Goal: Transaction & Acquisition: Purchase product/service

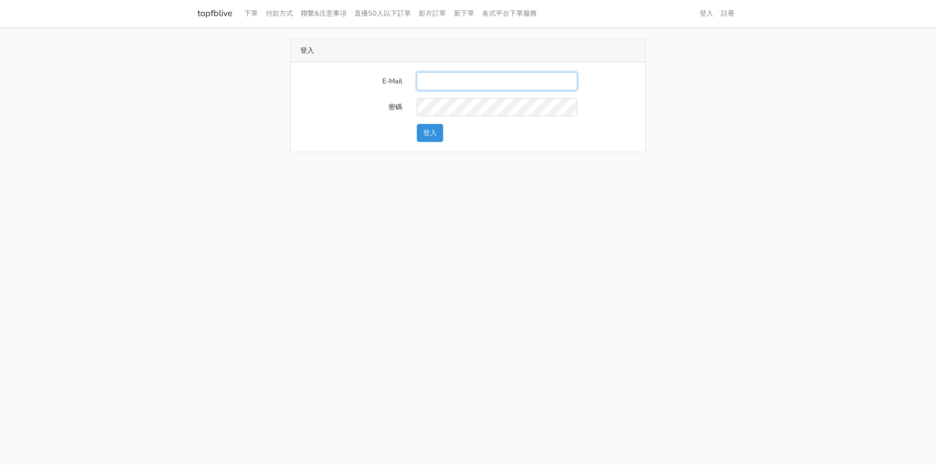
drag, startPoint x: 467, startPoint y: 82, endPoint x: 469, endPoint y: 90, distance: 8.2
click at [467, 82] on input "E-Mail" at bounding box center [497, 81] width 160 height 18
type input "[EMAIL_ADDRESS][PERSON_NAME][DOMAIN_NAME]"
click at [439, 133] on button "登入" at bounding box center [430, 133] width 26 height 18
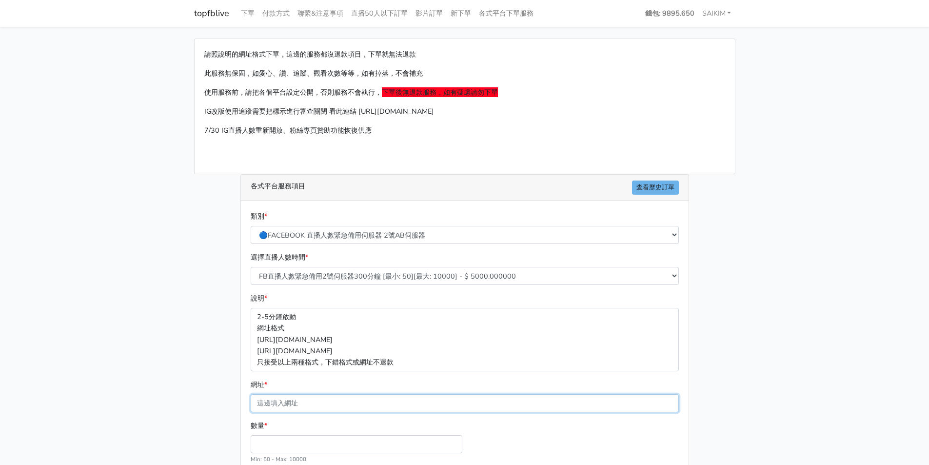
click at [375, 406] on input "網址 *" at bounding box center [465, 403] width 428 height 18
paste input "[URL][DOMAIN_NAME]"
type input "[URL][DOMAIN_NAME]"
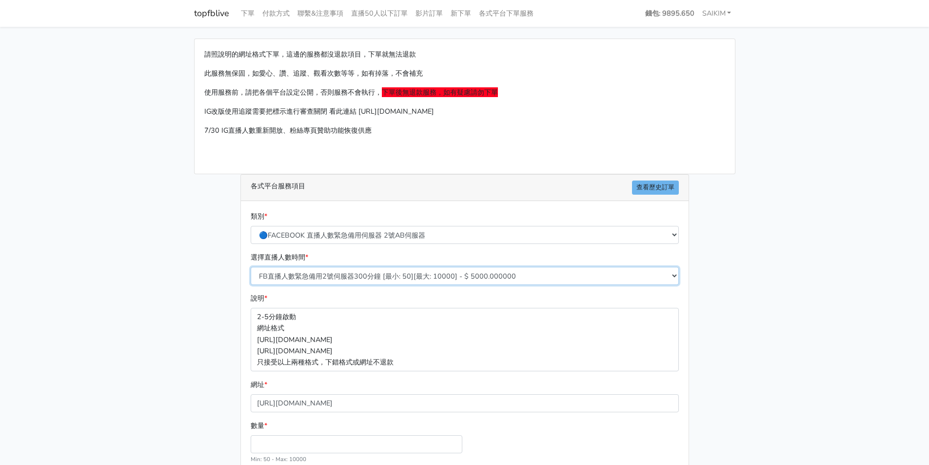
drag, startPoint x: 429, startPoint y: 281, endPoint x: 416, endPoint y: 283, distance: 13.4
click at [429, 281] on select "FB直播人數緊急備用2號伺服器300分鐘 [最小: 50][最大: 10000] - $ 5000.000000 FB直播人數緊急備用2號伺服器60分鐘 [最…" at bounding box center [465, 276] width 428 height 18
select select "576"
click at [251, 267] on select "FB直播人數緊急備用2號伺服器300分鐘 [最小: 50][最大: 10000] - $ 5000.000000 FB直播人數緊急備用2號伺服器60分鐘 [最…" at bounding box center [465, 276] width 428 height 18
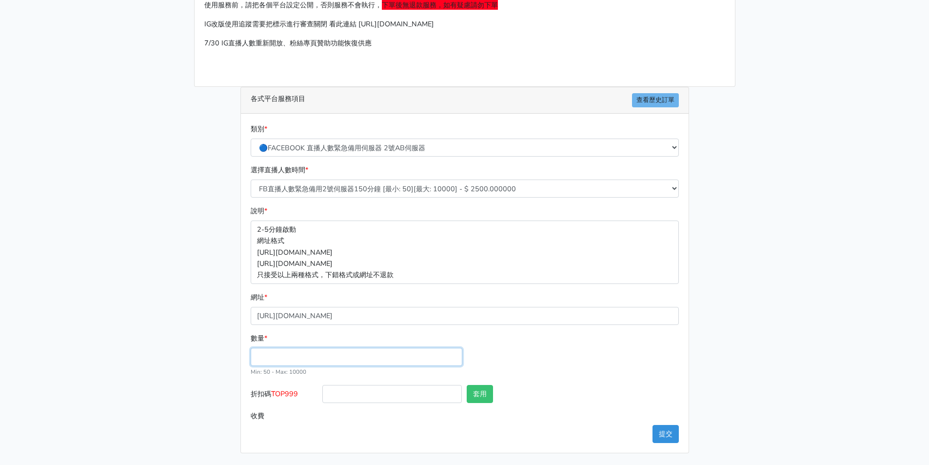
click at [341, 356] on input "數量 *" at bounding box center [357, 357] width 212 height 18
type input "300"
type input "750.000"
click at [297, 397] on span "TOP999" at bounding box center [284, 394] width 27 height 10
click at [322, 397] on input "折扣碼 TOP999" at bounding box center [391, 394] width 139 height 18
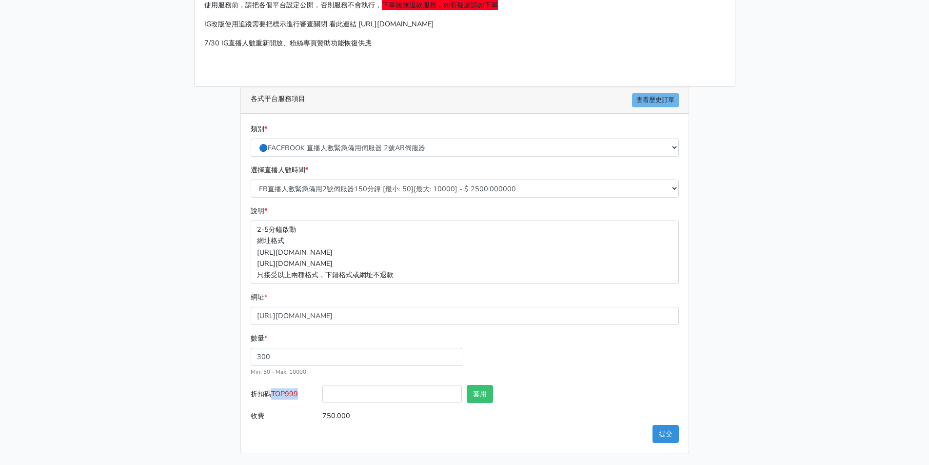
click at [297, 397] on span "TOP999" at bounding box center [284, 394] width 27 height 10
click at [322, 397] on input "折扣碼 TOP999" at bounding box center [391, 394] width 139 height 18
copy span "TOP999"
click at [338, 397] on input "折扣碼 TOP999" at bounding box center [391, 394] width 139 height 18
paste input "TOP999"
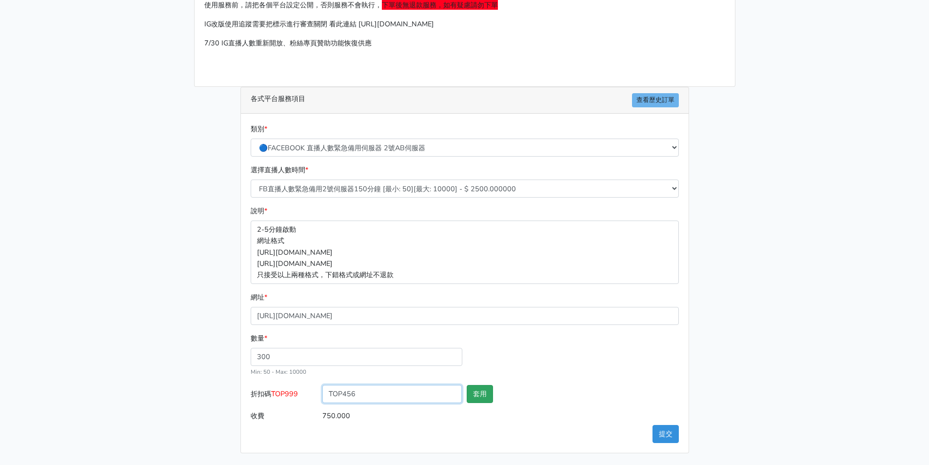
type input "TOP456"
click at [481, 392] on button "套用" at bounding box center [480, 394] width 26 height 18
type input "套用成功"
type input "720.000"
click at [666, 436] on button "提交" at bounding box center [666, 434] width 26 height 18
